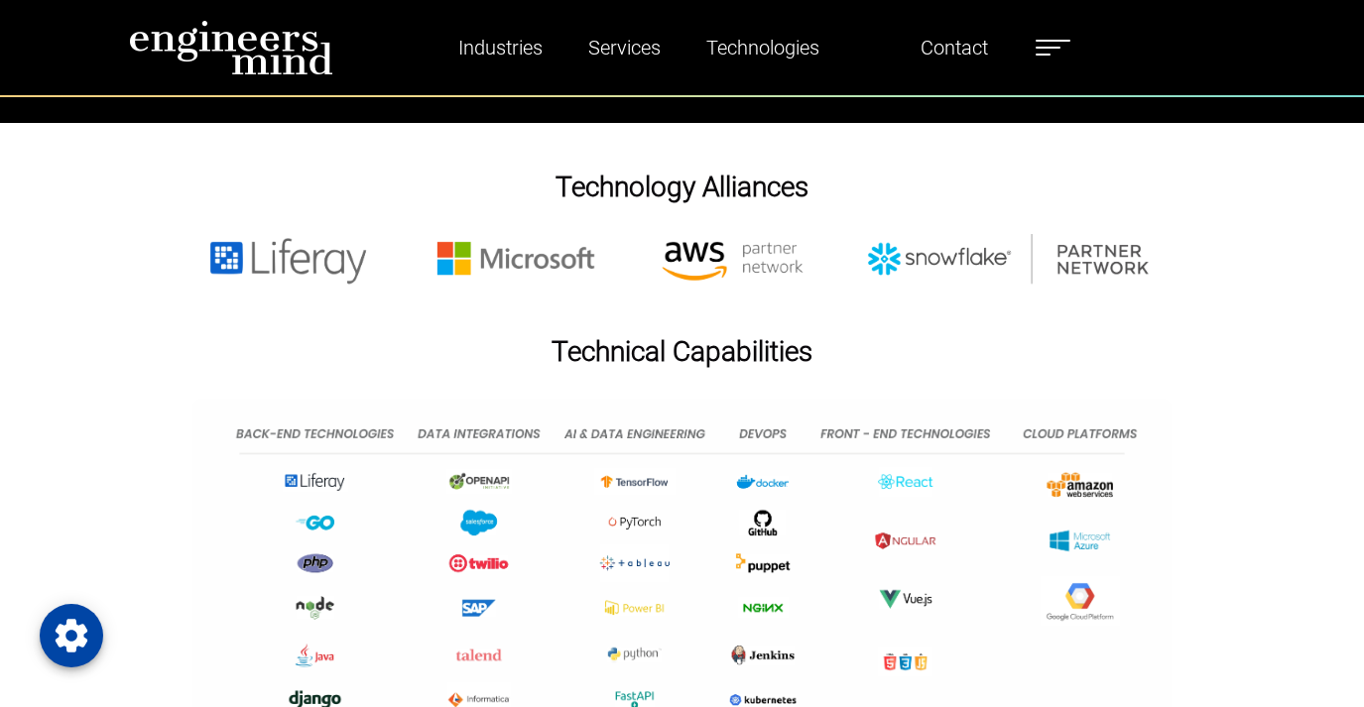
scroll to position [6173, 0]
